Goal: Task Accomplishment & Management: Manage account settings

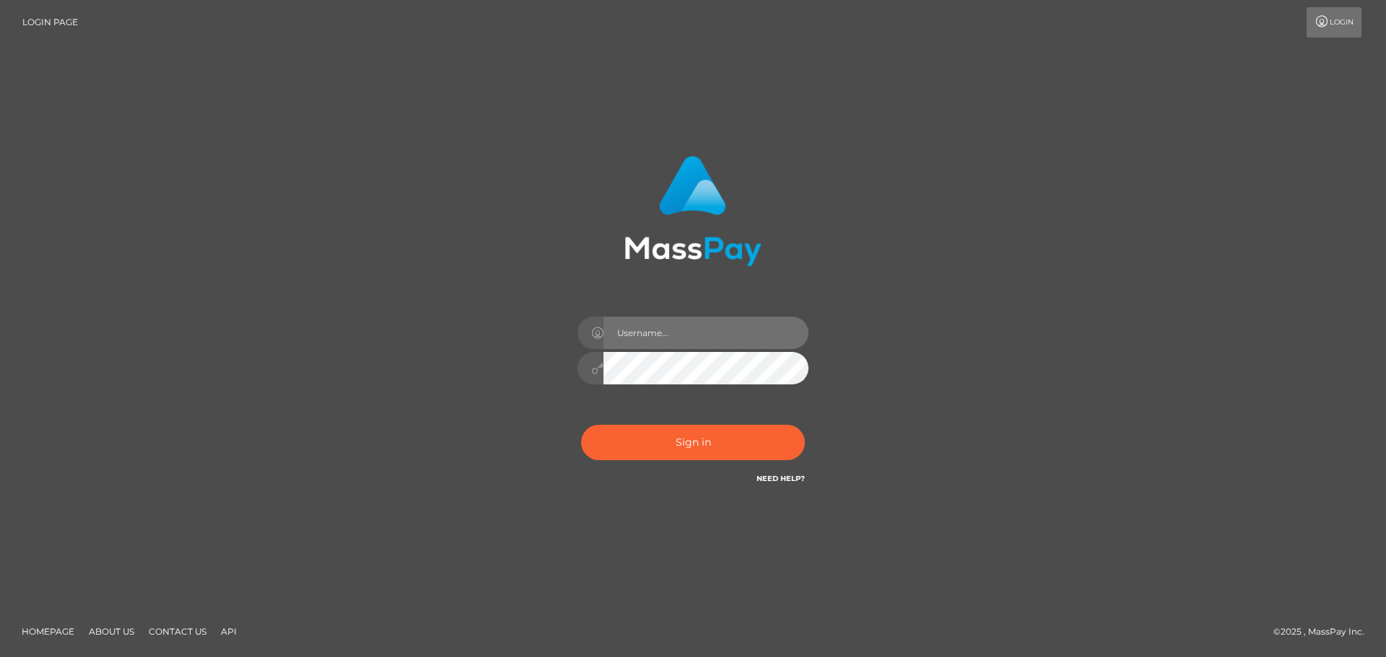
click at [671, 332] on input "text" at bounding box center [705, 333] width 205 height 32
click at [673, 333] on input "text" at bounding box center [705, 333] width 205 height 32
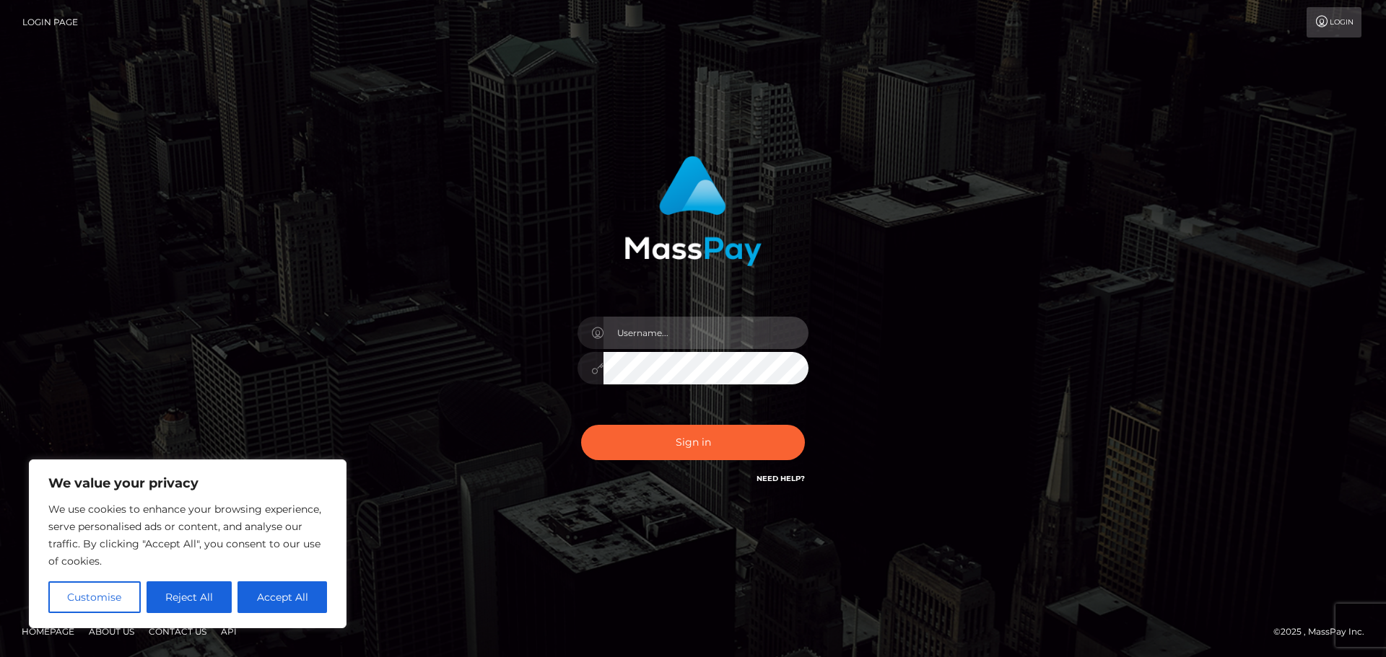
click at [681, 324] on input "text" at bounding box center [705, 333] width 205 height 32
type input "paymentsupportteam"
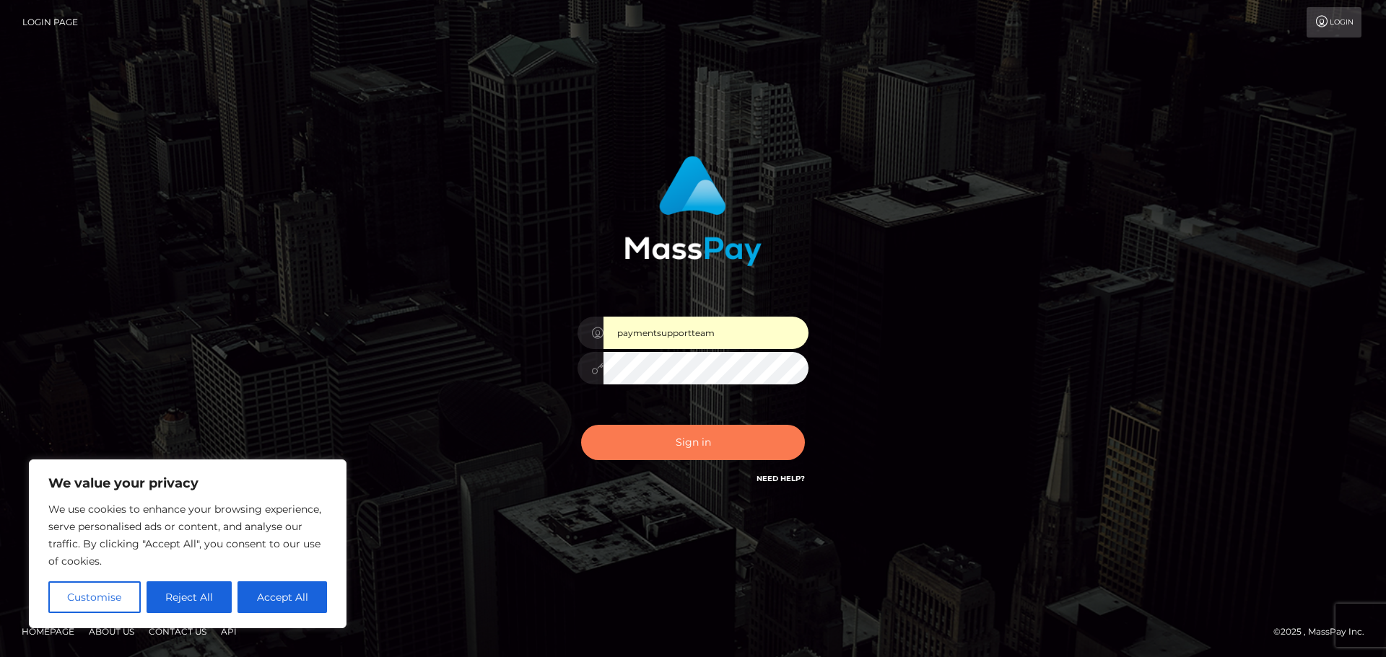
click at [653, 454] on button "Sign in" at bounding box center [693, 442] width 224 height 35
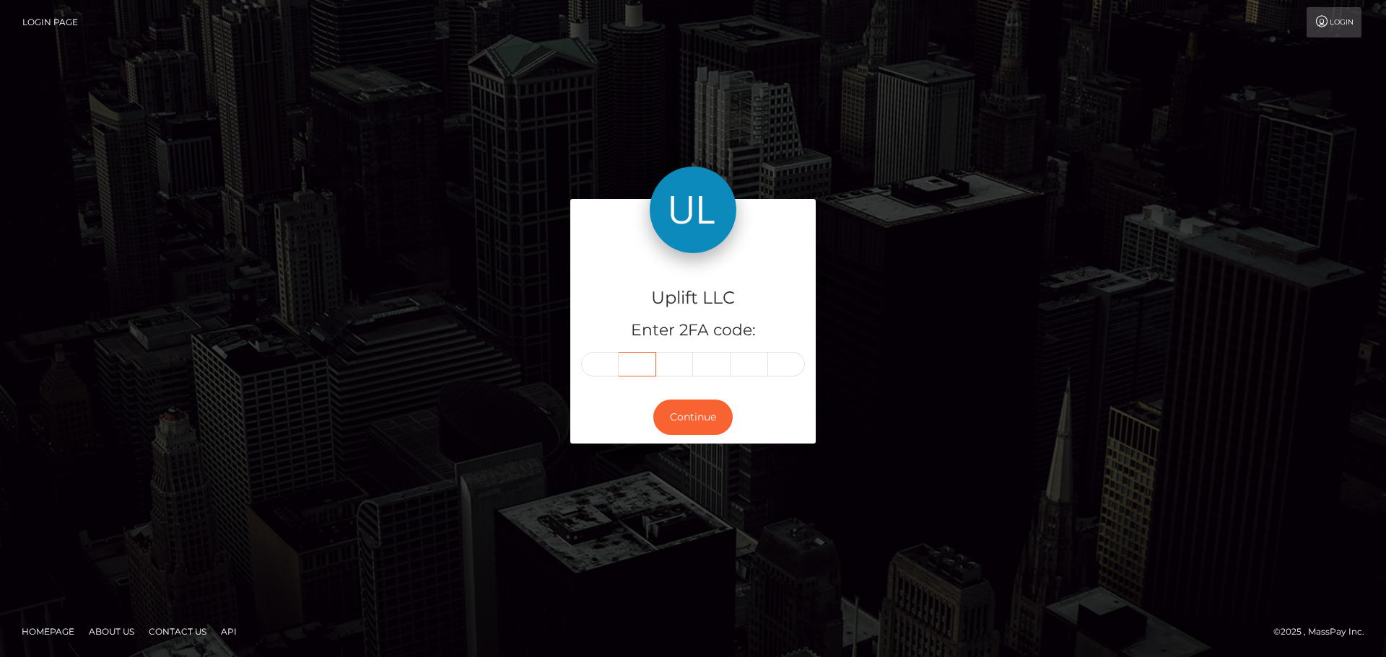
click at [642, 364] on input "text" at bounding box center [637, 364] width 38 height 25
click at [598, 367] on input "text" at bounding box center [600, 364] width 38 height 25
drag, startPoint x: 219, startPoint y: 353, endPoint x: 238, endPoint y: 345, distance: 21.0
click at [219, 353] on div "Uplift LLC Enter 2FA code: Continue" at bounding box center [693, 329] width 1386 height 476
click at [601, 372] on input "text" at bounding box center [600, 364] width 38 height 25
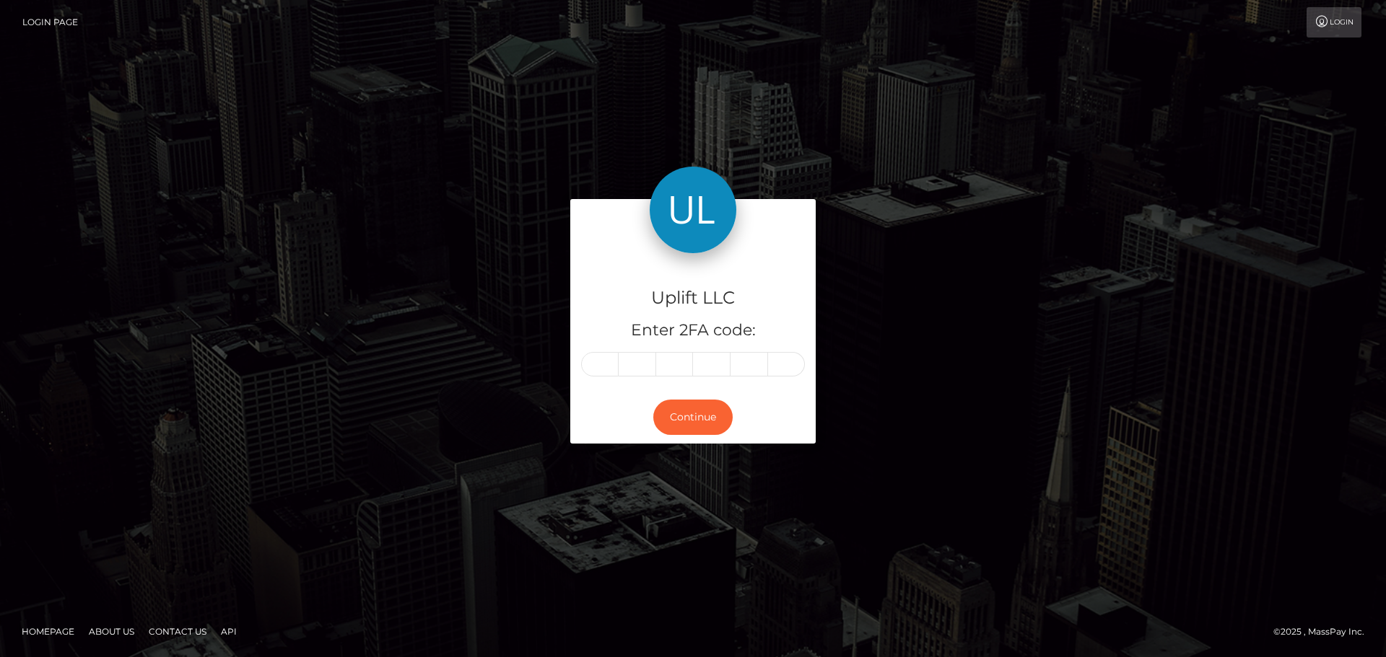
drag, startPoint x: 125, startPoint y: 392, endPoint x: 710, endPoint y: 369, distance: 585.7
click at [125, 392] on div "Uplift LLC Enter 2FA code: Continue" at bounding box center [693, 329] width 1386 height 476
click at [605, 364] on span at bounding box center [603, 365] width 9 height 12
click at [466, 366] on div "Uplift LLC Enter 2FA code: Continue" at bounding box center [692, 328] width 823 height 259
click at [57, 424] on div "Uplift LLC Enter 2FA code: Continue" at bounding box center [693, 329] width 1386 height 476
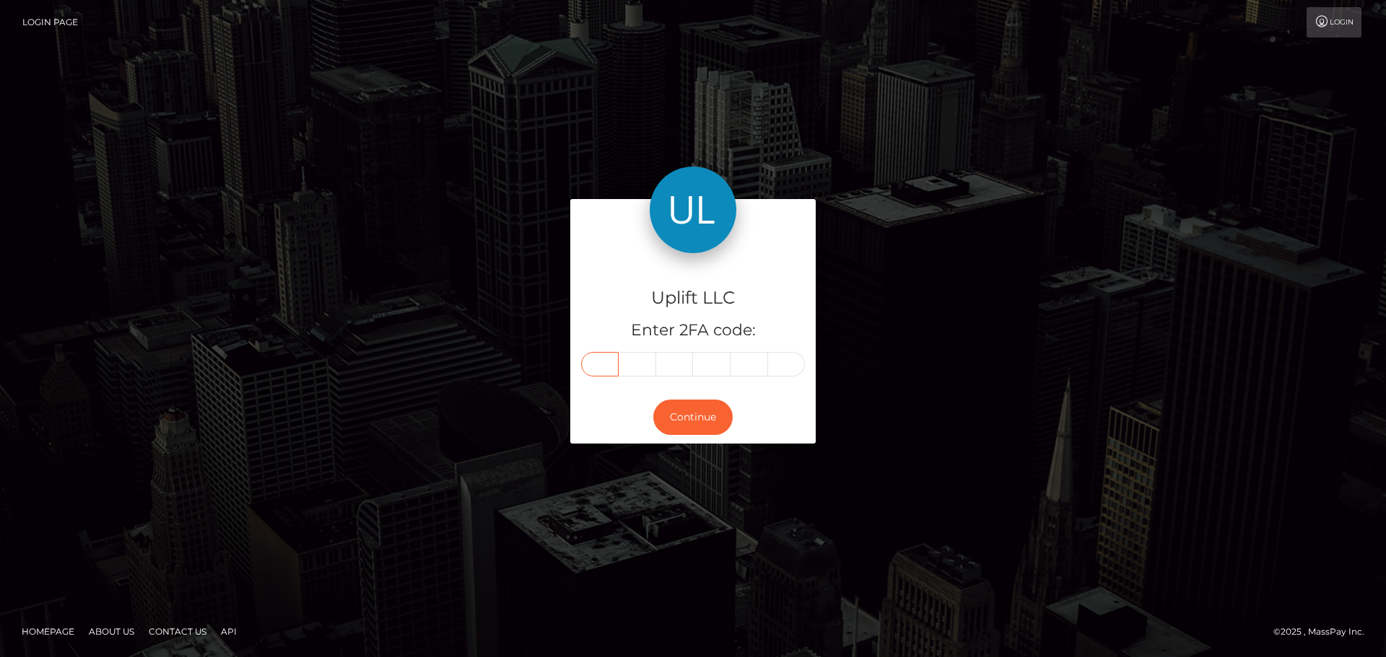
click at [595, 368] on input "text" at bounding box center [600, 364] width 38 height 25
type input "7"
type input "2"
type input "0"
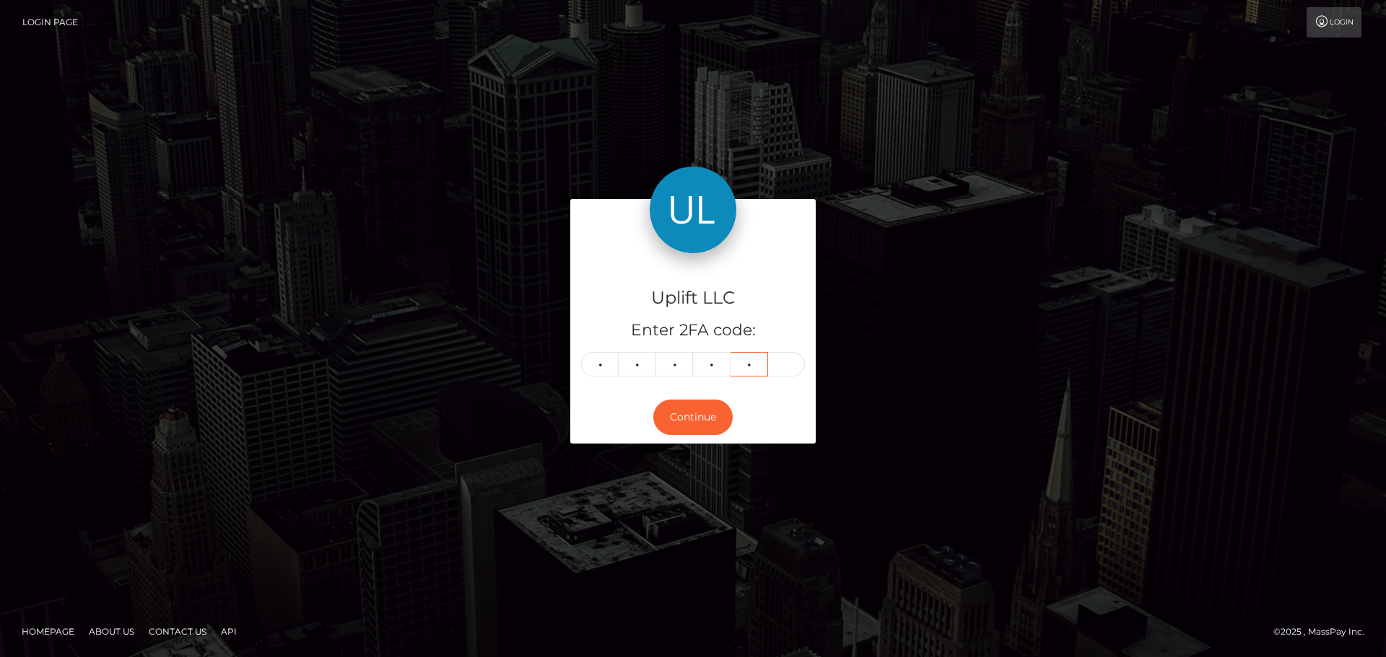
type input "7"
type input "6"
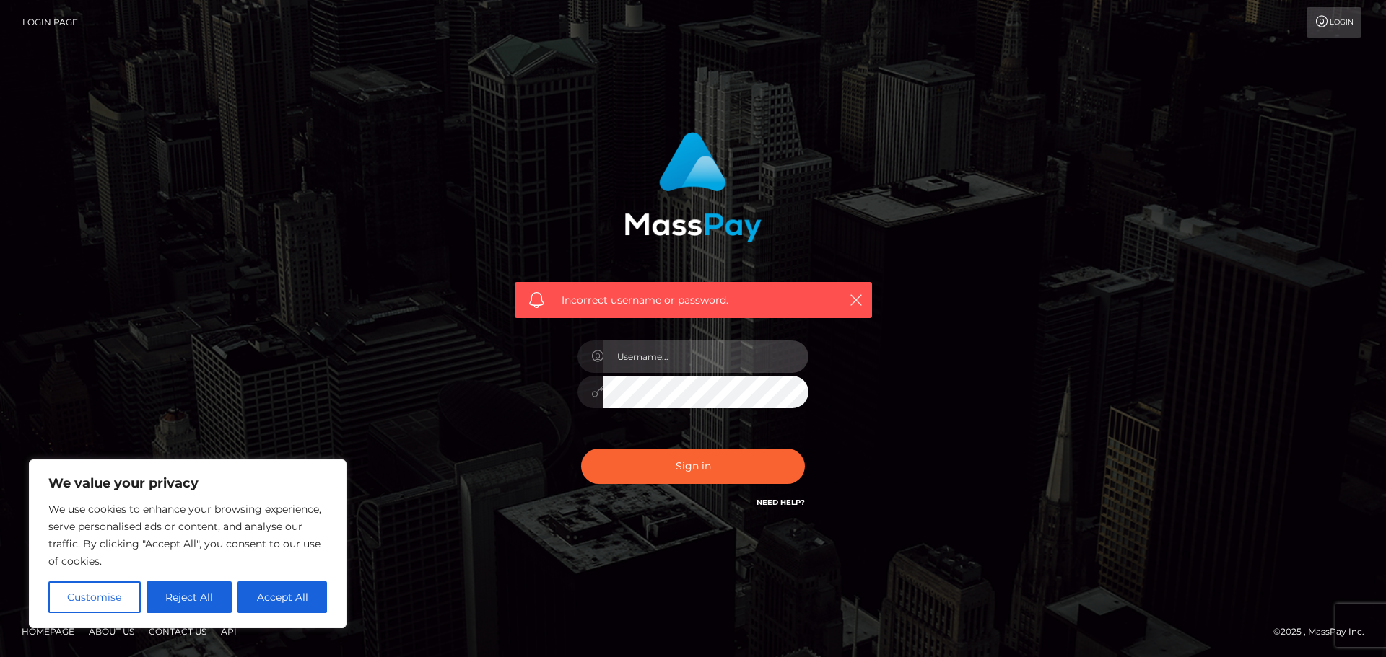
click at [638, 354] on input "text" at bounding box center [705, 357] width 205 height 32
drag, startPoint x: 1200, startPoint y: 341, endPoint x: 1090, endPoint y: 341, distance: 109.7
click at [1201, 341] on div "Incorrect username or password." at bounding box center [693, 328] width 1386 height 631
click at [631, 367] on input "text" at bounding box center [705, 357] width 205 height 32
click at [634, 359] on input "text" at bounding box center [705, 357] width 205 height 32
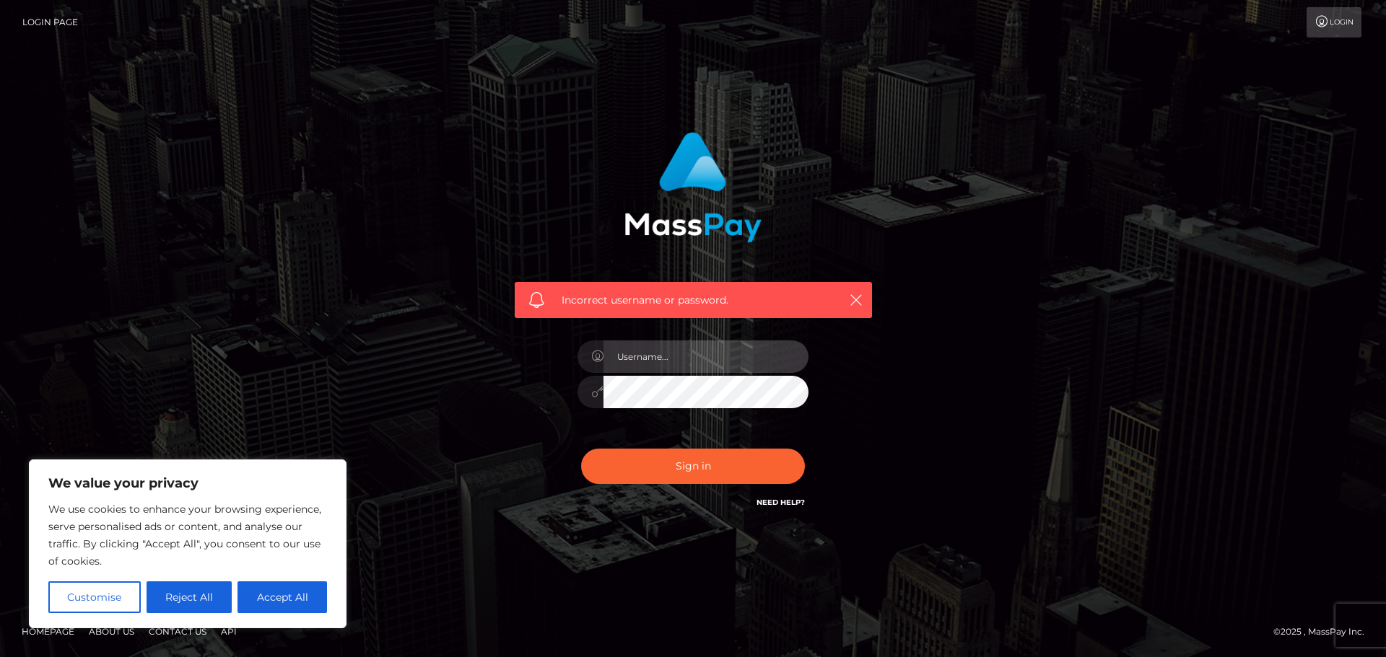
click at [642, 367] on input "text" at bounding box center [705, 357] width 205 height 32
click at [672, 363] on input "text" at bounding box center [705, 357] width 205 height 32
paste input "paymentsupportteam"
type input "paymentsupportteam"
drag, startPoint x: 940, startPoint y: 414, endPoint x: 893, endPoint y: 401, distance: 48.2
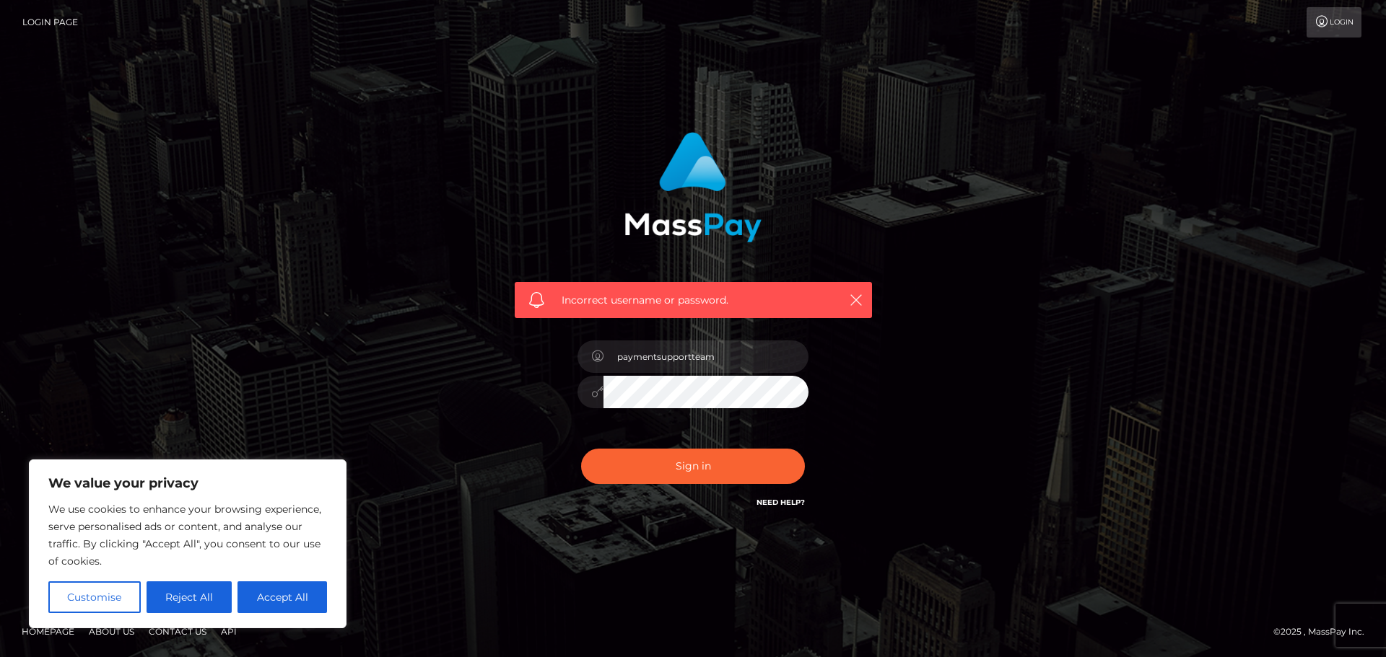
click at [940, 414] on div "Incorrect username or password. paymentsupportteam" at bounding box center [692, 328] width 823 height 415
drag, startPoint x: 1267, startPoint y: 191, endPoint x: 1209, endPoint y: 185, distance: 58.0
click at [1267, 191] on div "Incorrect username or password. paymentsupportteam" at bounding box center [693, 328] width 1386 height 631
click at [680, 466] on button "Sign in" at bounding box center [693, 466] width 224 height 35
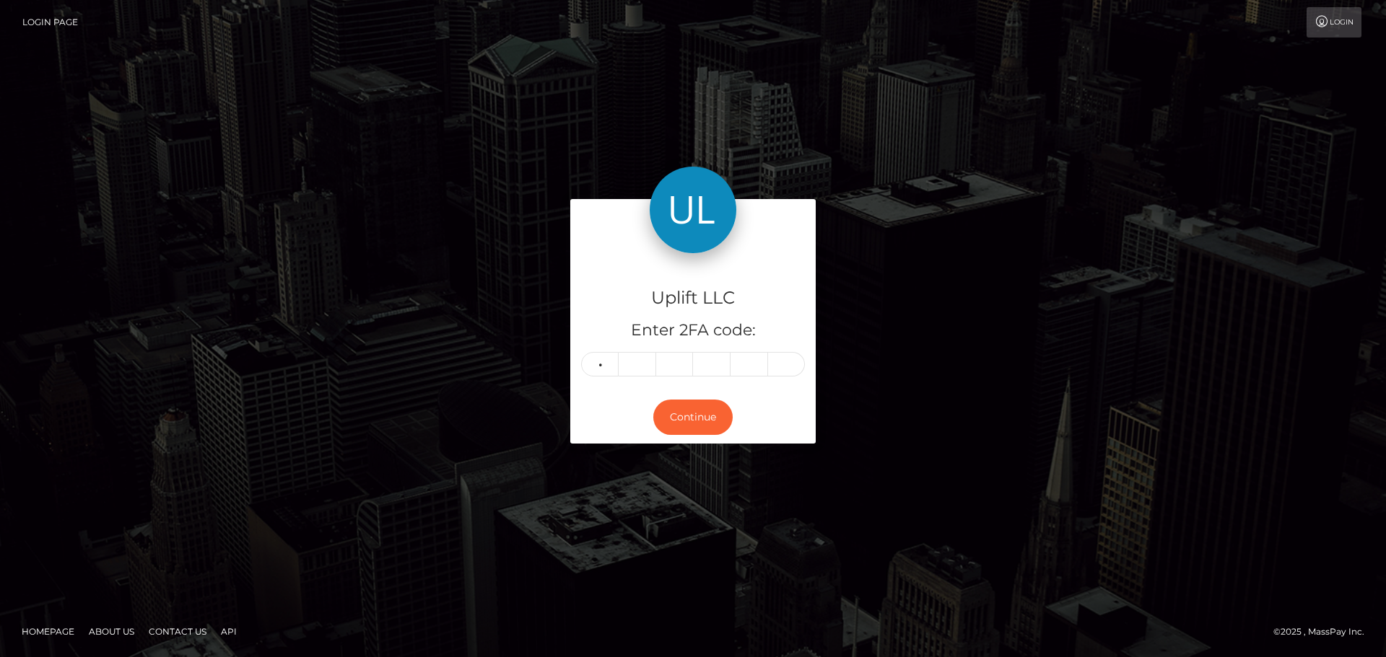
type input "5"
type input "6"
type input "1"
type input "2"
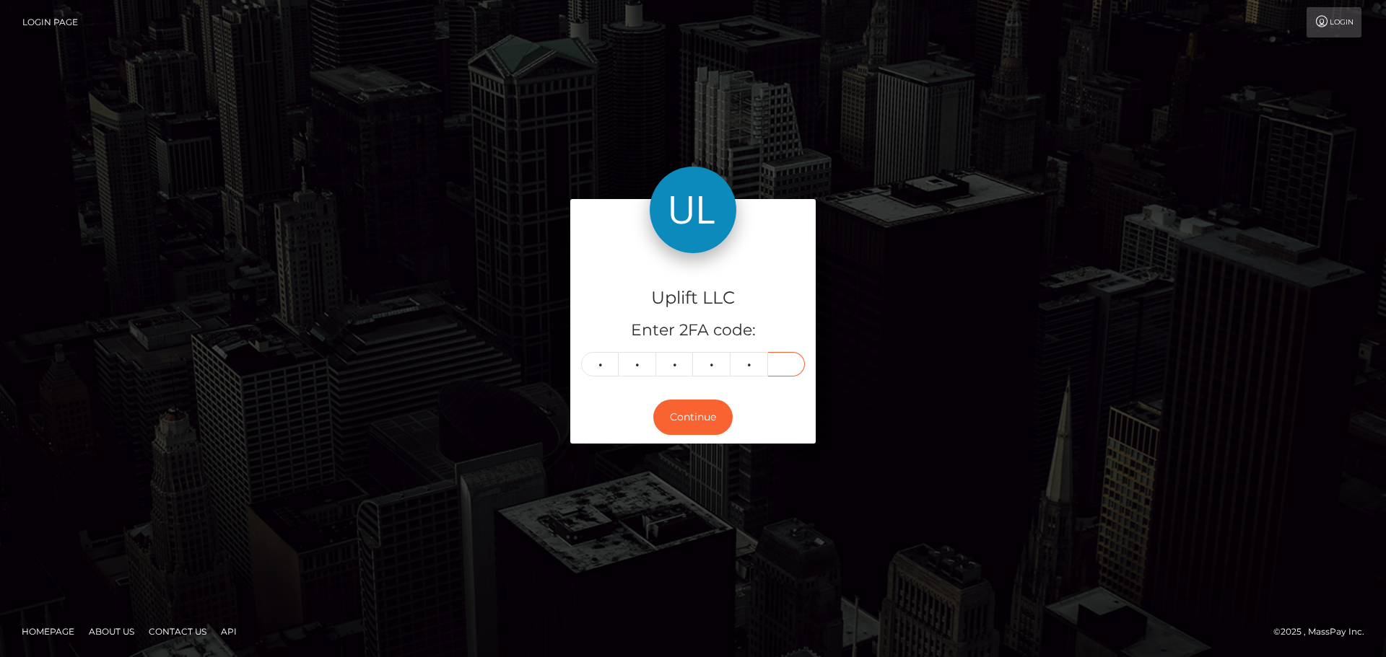
type input "6"
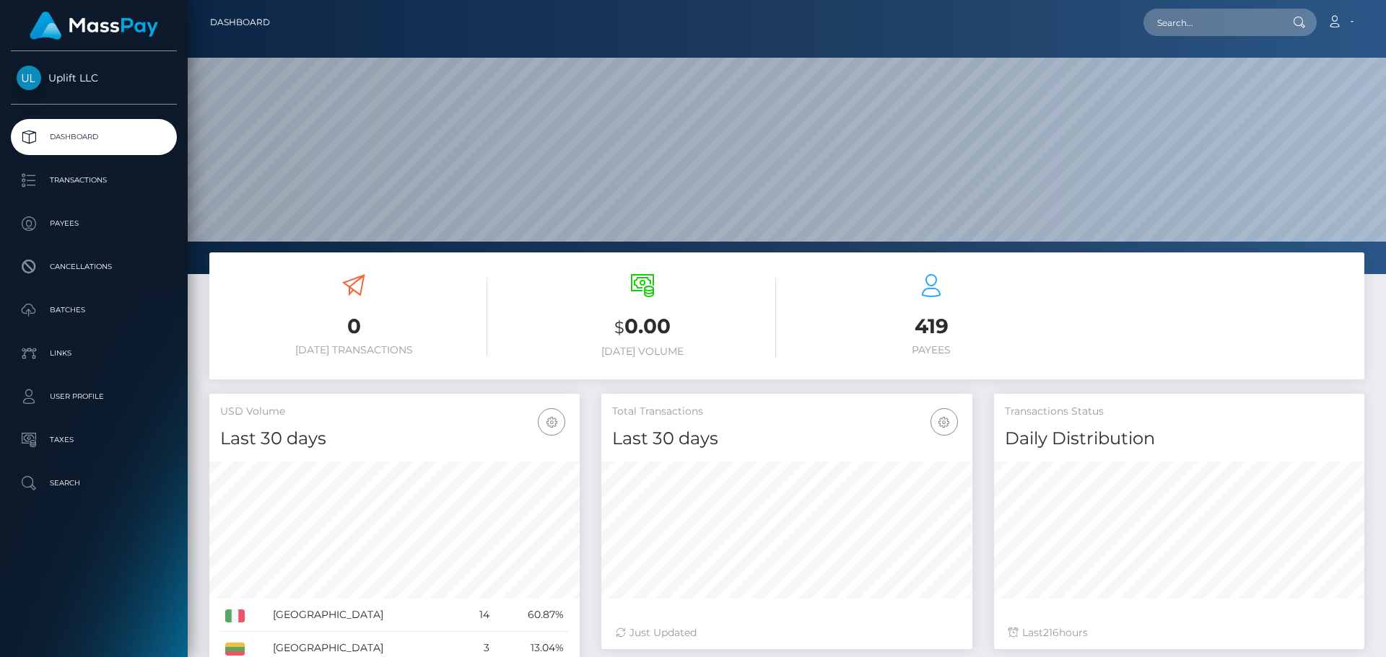
scroll to position [256, 371]
click at [50, 234] on p "Payees" at bounding box center [94, 224] width 154 height 22
click at [83, 183] on p "Transactions" at bounding box center [94, 181] width 154 height 22
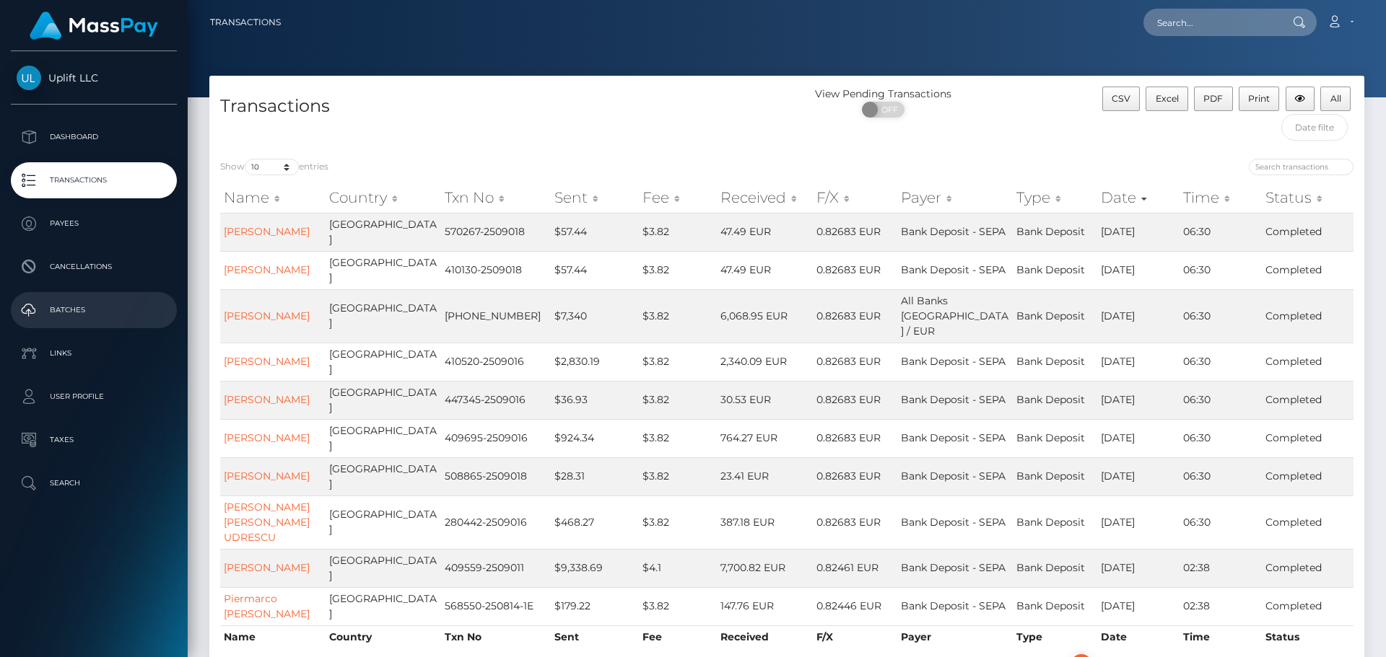
click at [71, 312] on p "Batches" at bounding box center [94, 310] width 154 height 22
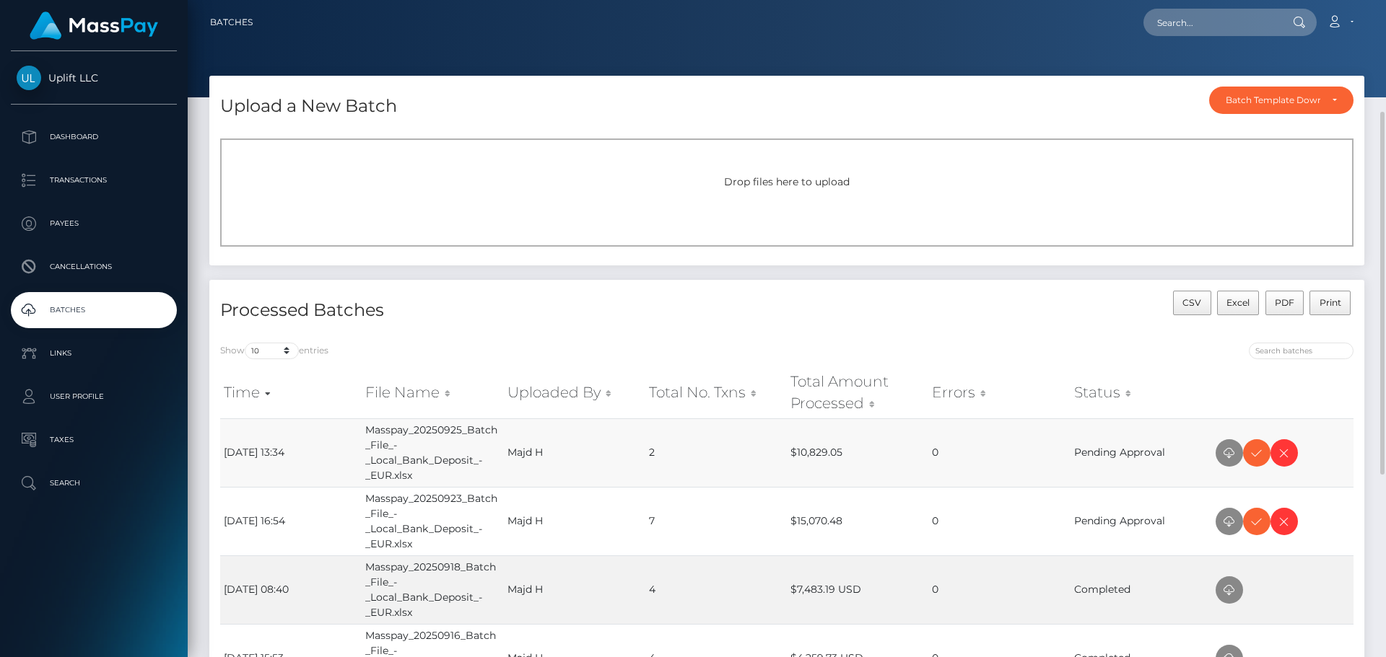
scroll to position [144, 0]
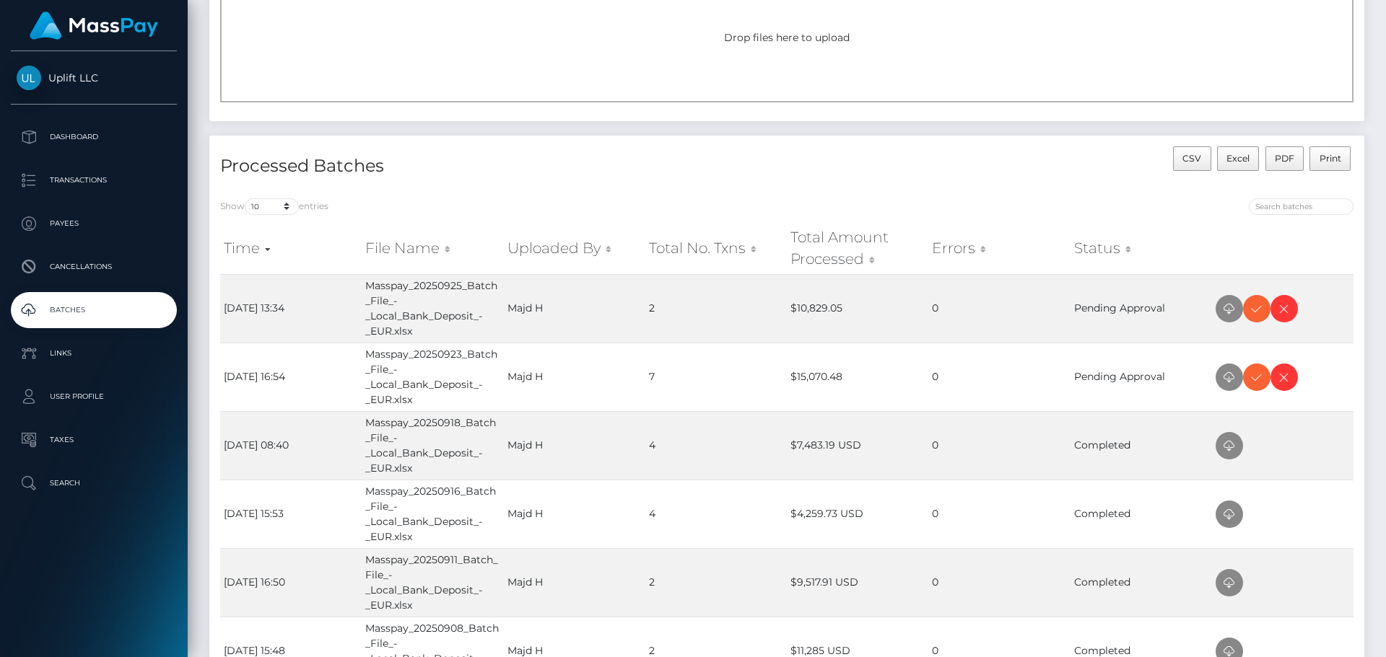
click at [97, 569] on div "Uplift LLC Dashboard Transactions Payees Cancellations Batches Links User Profi…" at bounding box center [94, 352] width 188 height 603
click at [70, 611] on div "Uplift LLC Dashboard Transactions Payees Cancellations Batches Links User Profi…" at bounding box center [94, 352] width 188 height 603
click at [57, 597] on div "Uplift LLC Dashboard Transactions Payees Cancellations Batches Links User Profi…" at bounding box center [94, 352] width 188 height 603
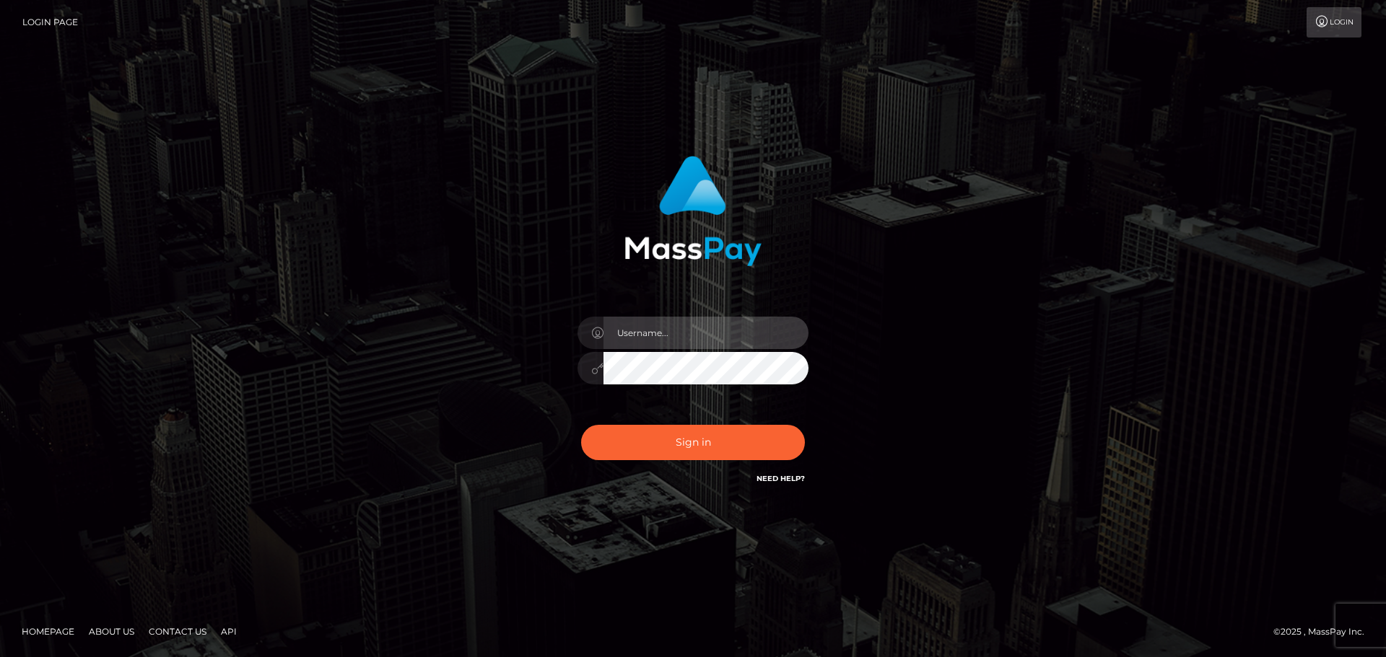
click at [679, 346] on input "text" at bounding box center [705, 333] width 205 height 32
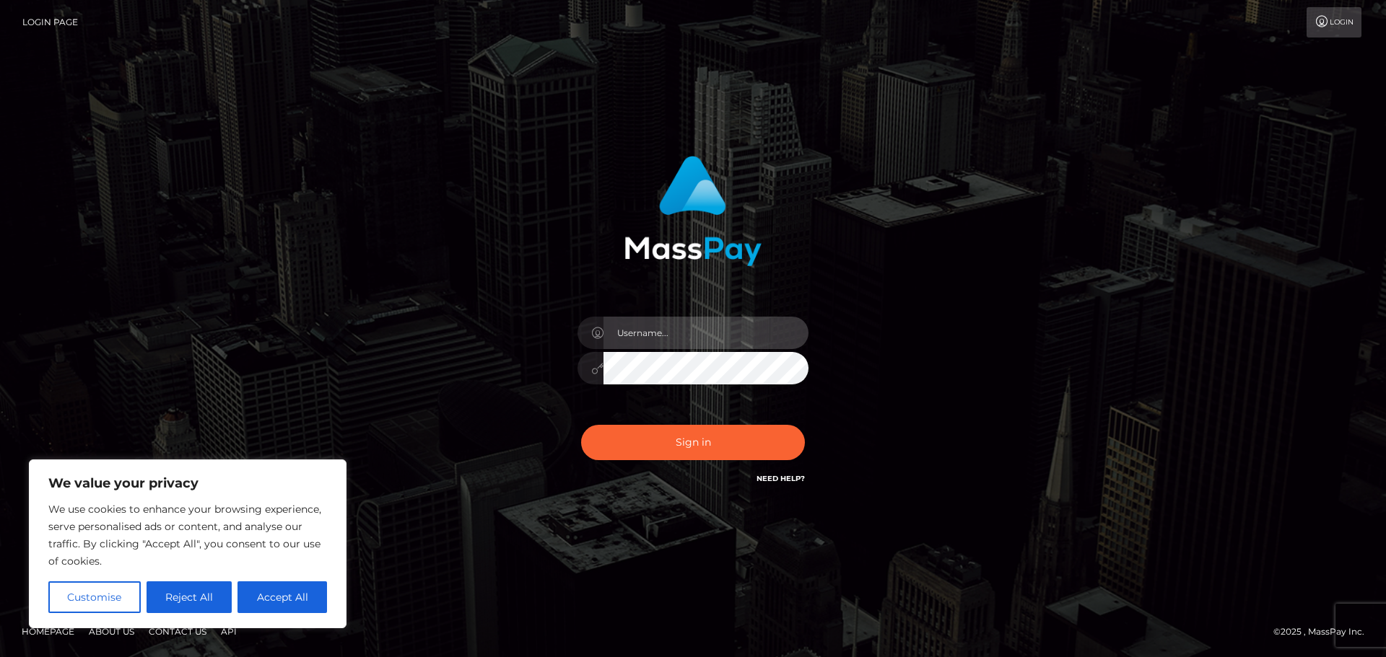
type input "paymentsupportteam"
click at [1228, 297] on div "paymentsupportteam" at bounding box center [693, 329] width 1386 height 584
drag, startPoint x: 1261, startPoint y: 242, endPoint x: 1171, endPoint y: 254, distance: 90.3
click at [1261, 241] on div "paymentsupportteam" at bounding box center [693, 329] width 1386 height 584
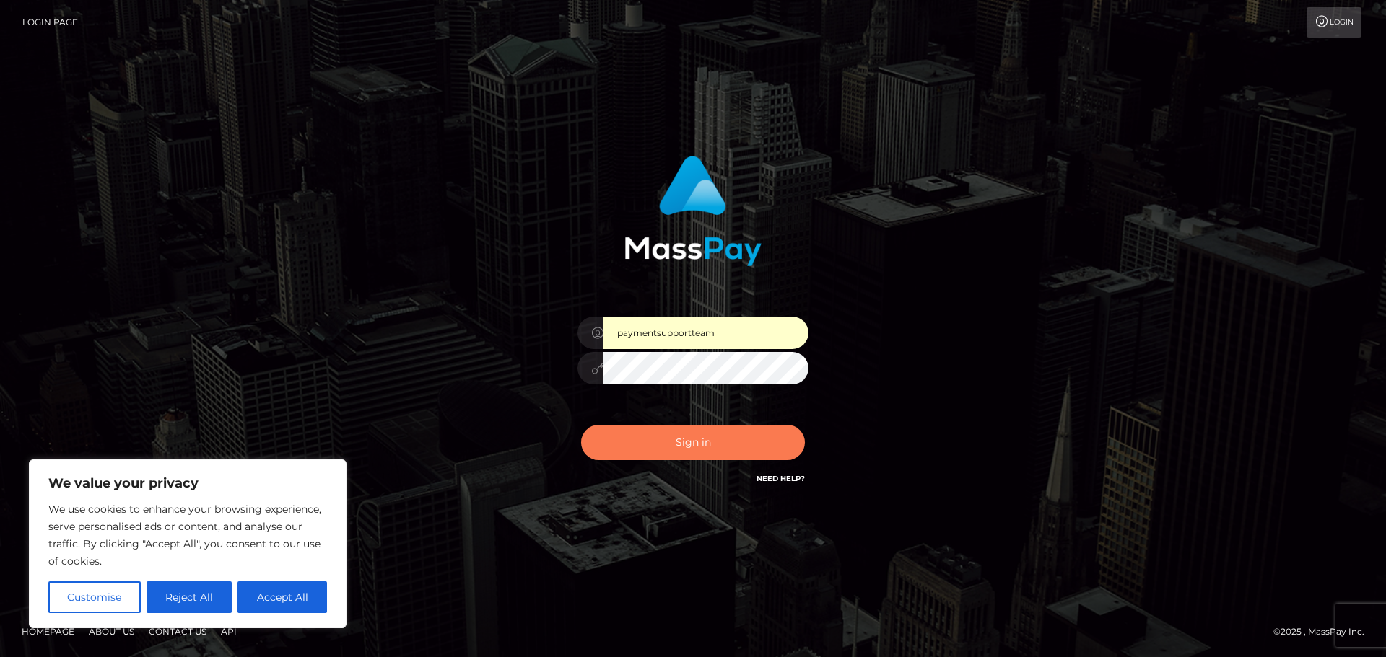
click at [675, 443] on button "Sign in" at bounding box center [693, 442] width 224 height 35
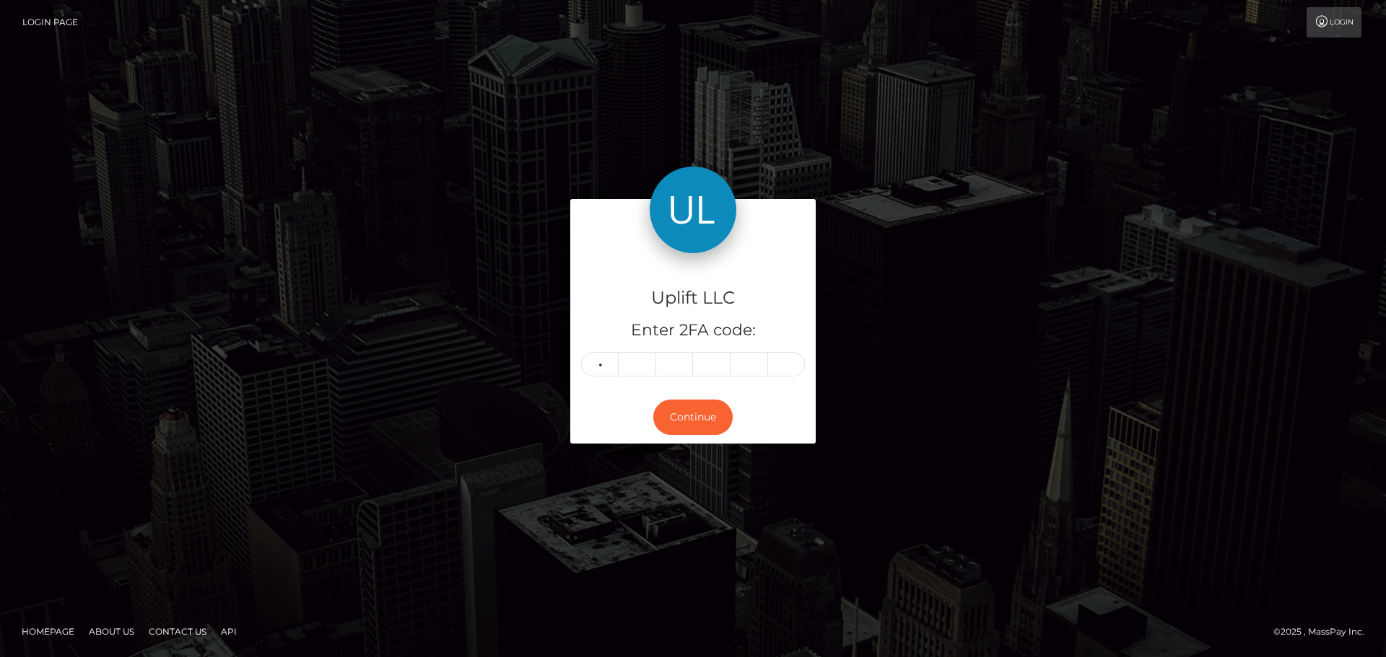
type input "6"
type input "0"
type input "2"
type input "0"
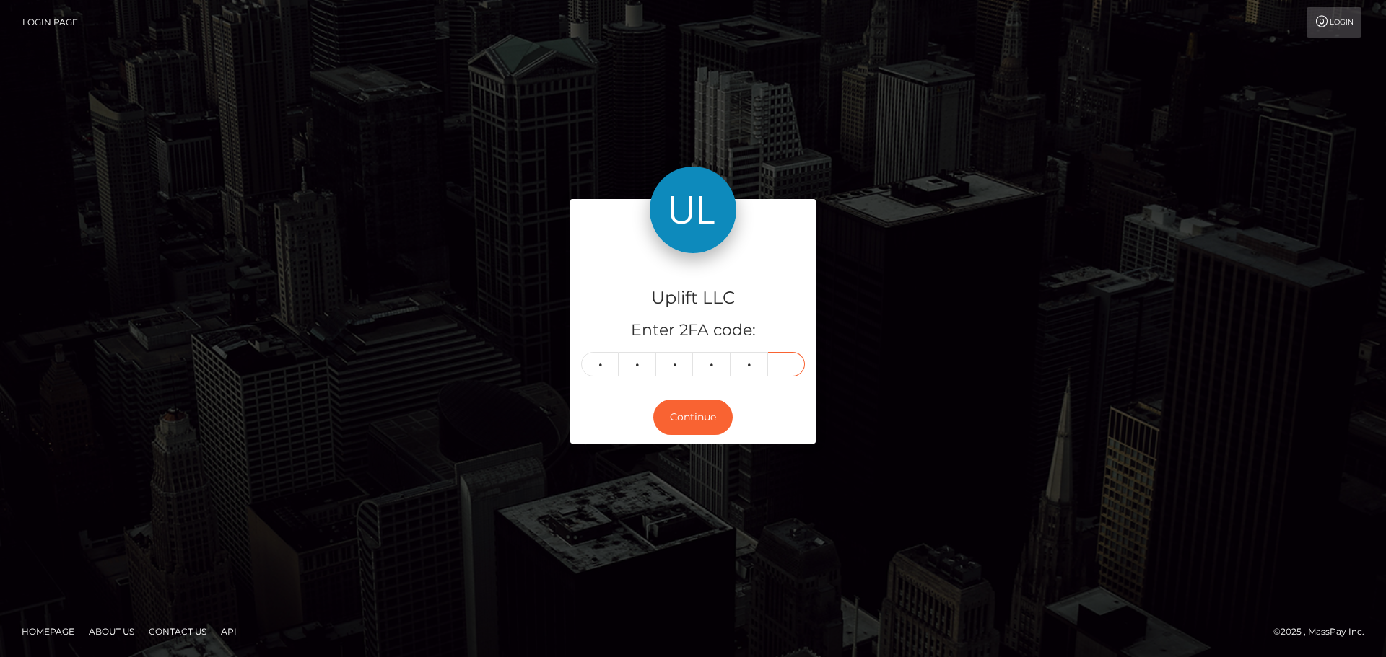
type input "1"
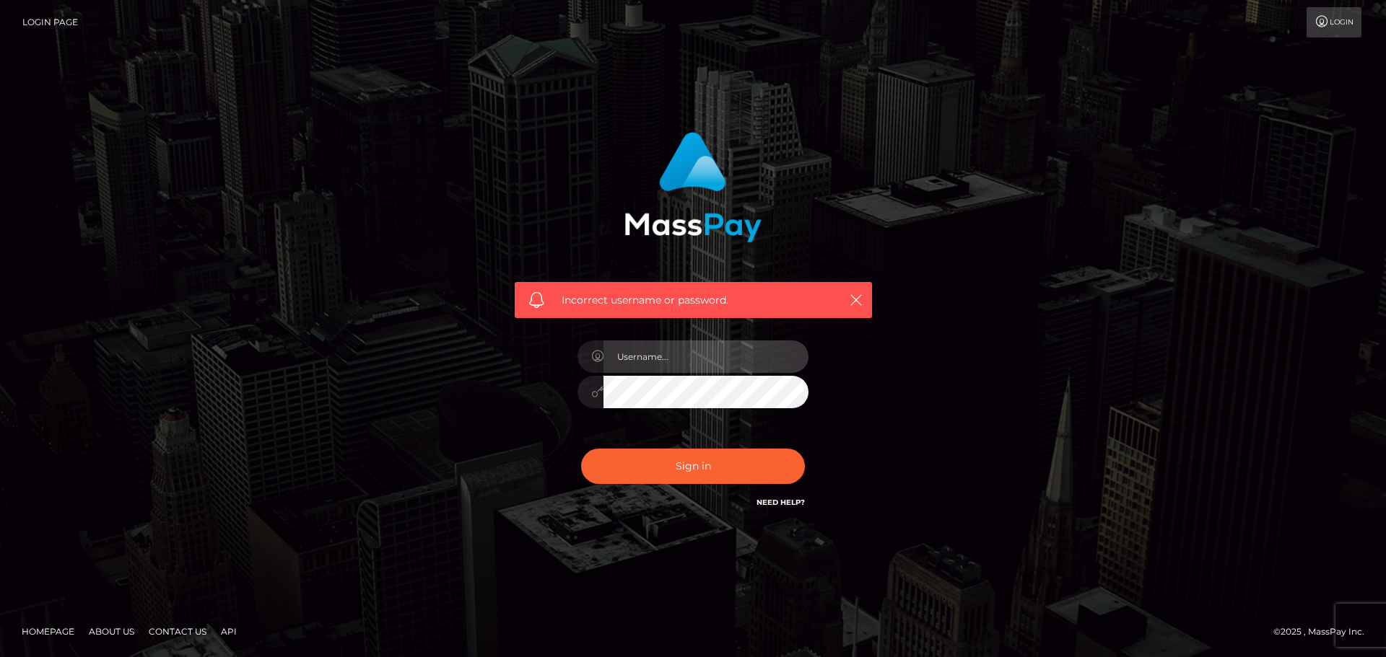
click at [657, 359] on input "text" at bounding box center [705, 357] width 205 height 32
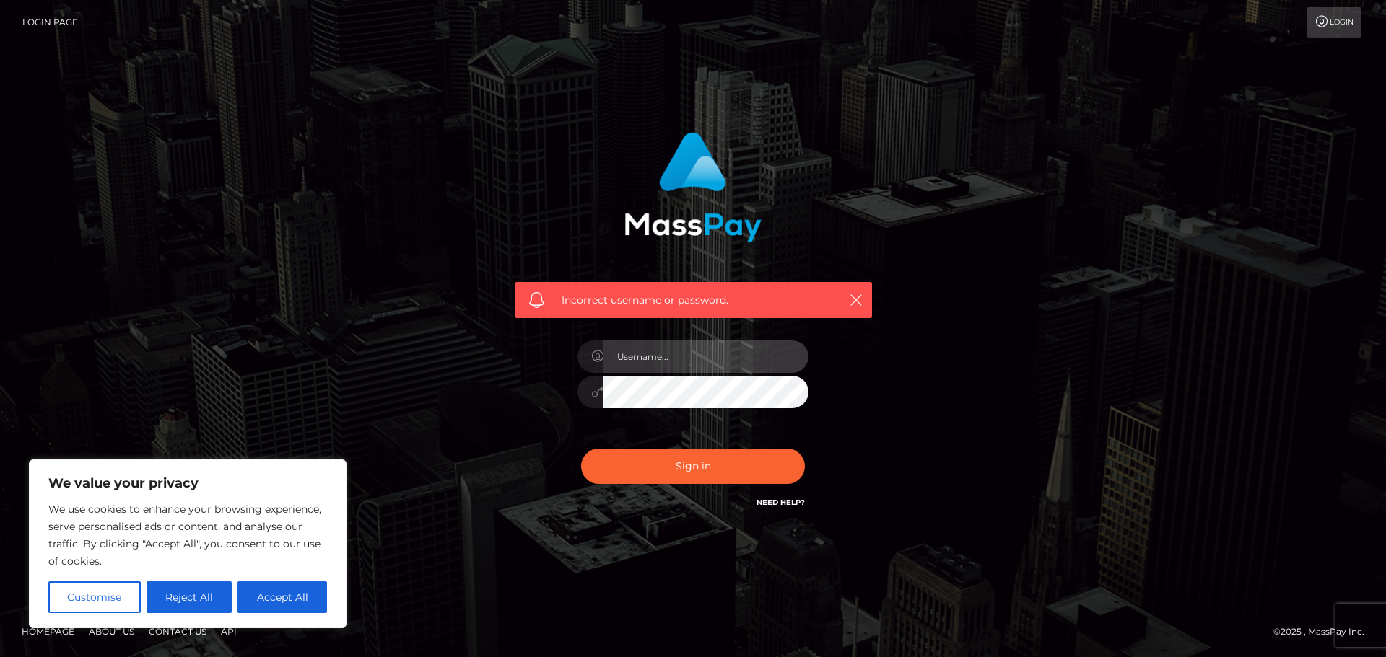
type input "paymentsupportteam"
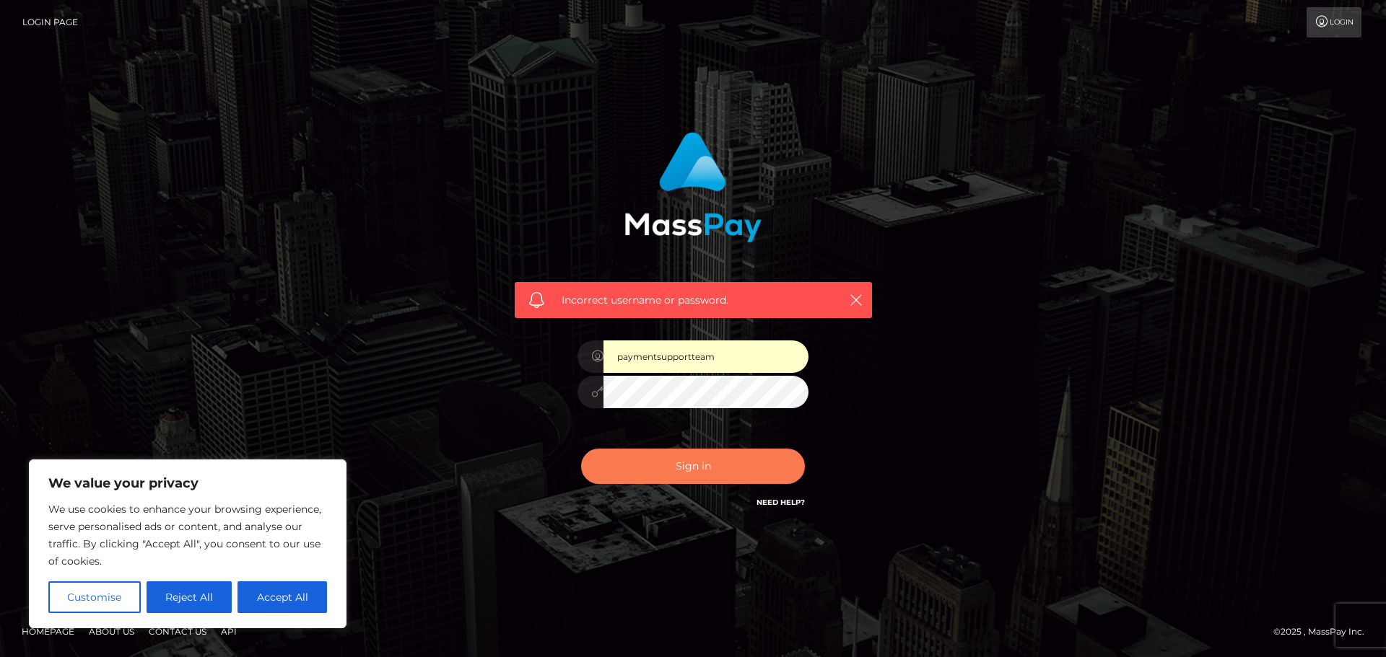
click at [688, 472] on button "Sign in" at bounding box center [693, 466] width 224 height 35
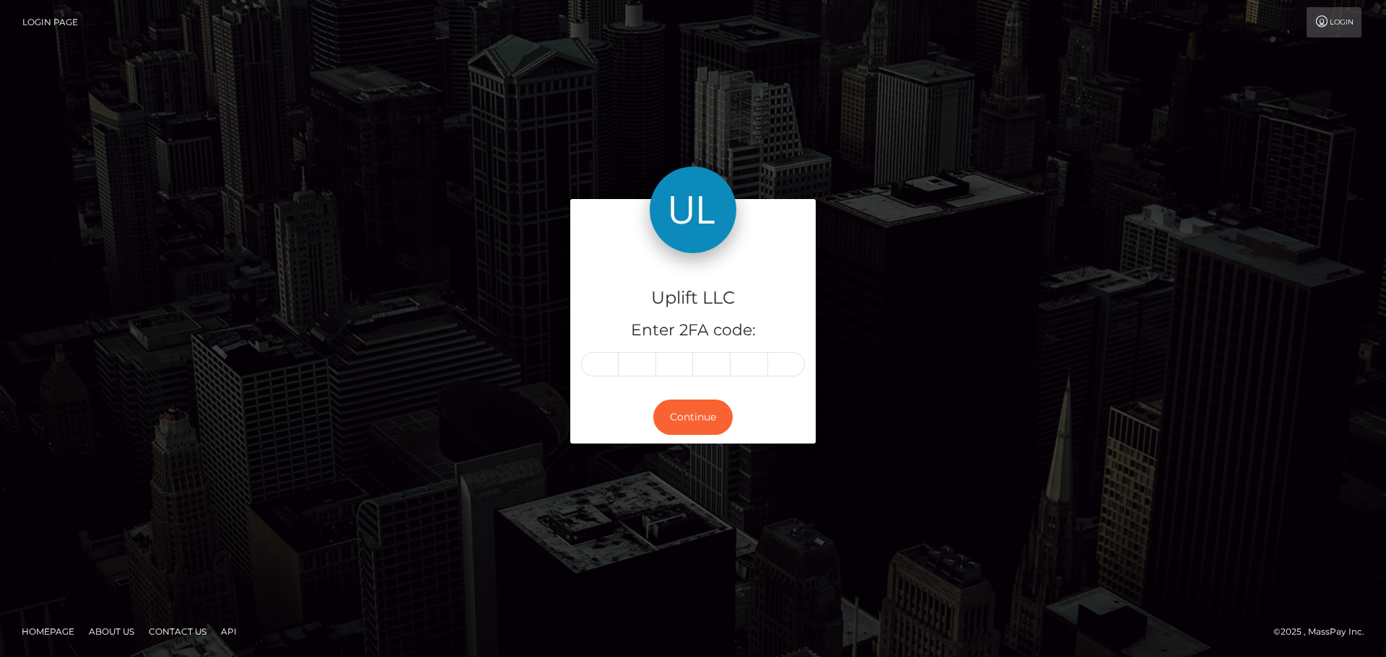
drag, startPoint x: 1254, startPoint y: 360, endPoint x: 980, endPoint y: 347, distance: 274.5
click at [1254, 360] on div "Uplift LLC Enter 2FA code: Continue" at bounding box center [693, 329] width 1386 height 476
click at [596, 365] on input "text" at bounding box center [600, 364] width 38 height 25
type input "5"
type input "9"
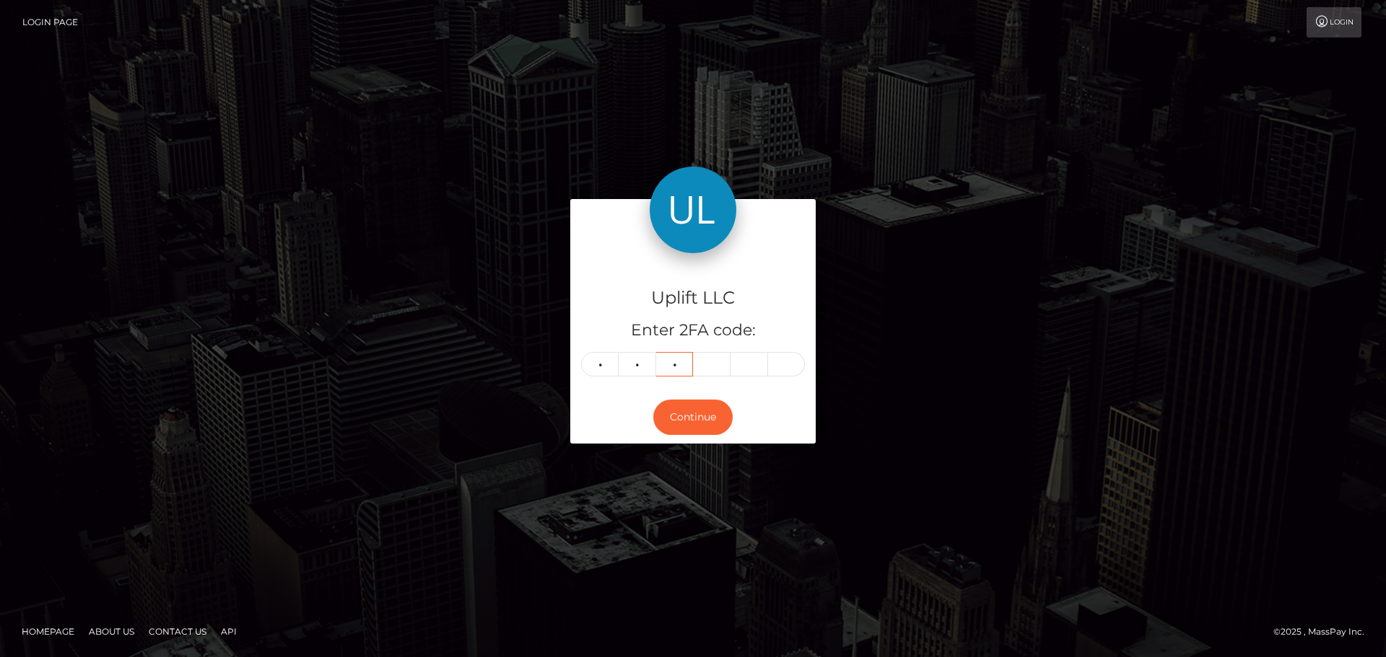
type input "2"
type input "6"
type input "5"
type input "7"
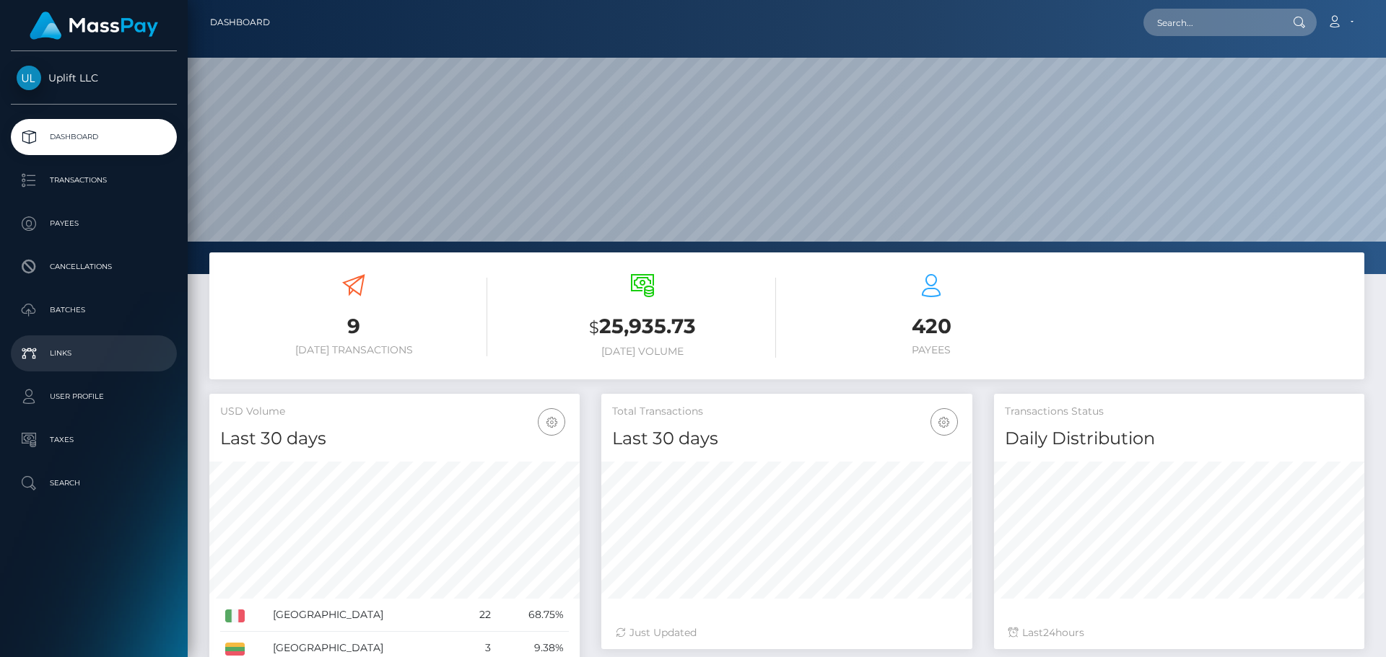
scroll to position [256, 371]
click at [70, 310] on p "Batches" at bounding box center [94, 310] width 154 height 22
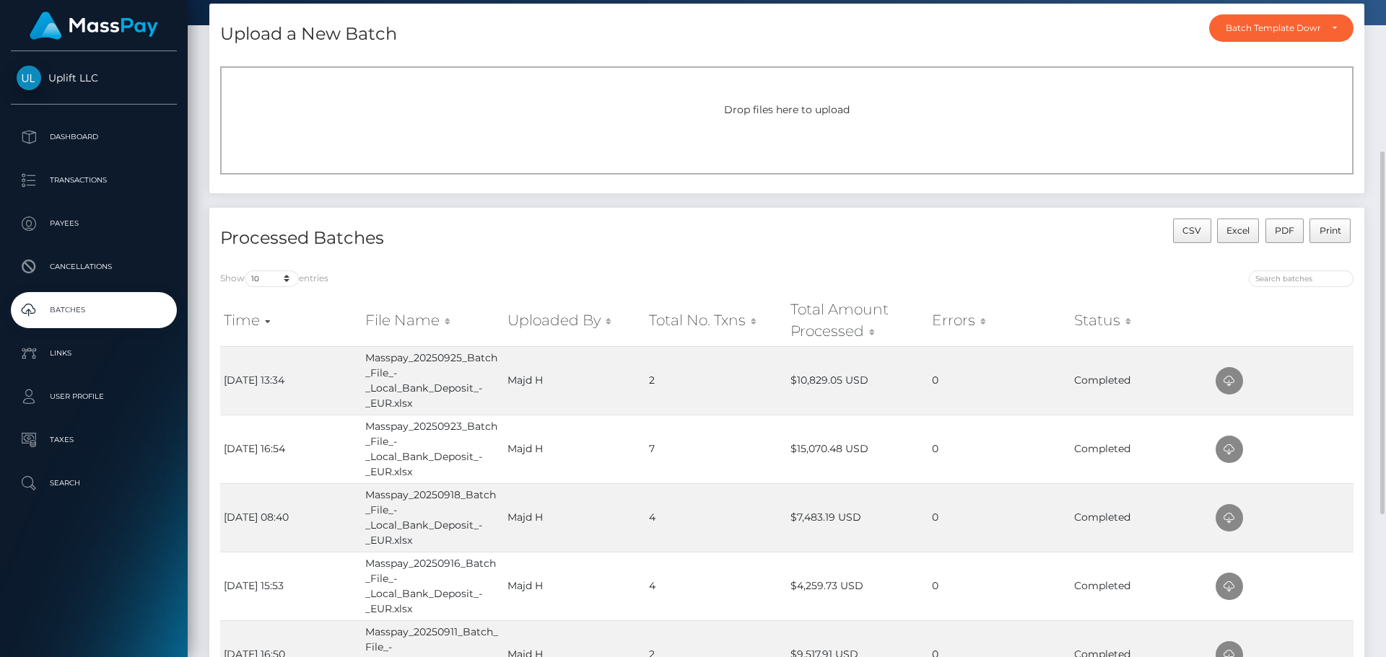
scroll to position [144, 0]
